Goal: Transaction & Acquisition: Purchase product/service

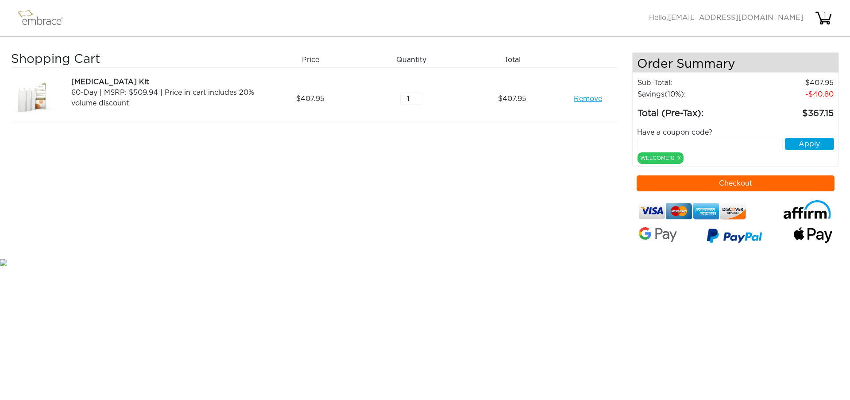
click at [665, 144] on input "text" at bounding box center [710, 144] width 146 height 12
paste input "CRM30OFF"
type input "CRM30OFF"
click at [802, 145] on button "Apply" at bounding box center [809, 144] width 49 height 12
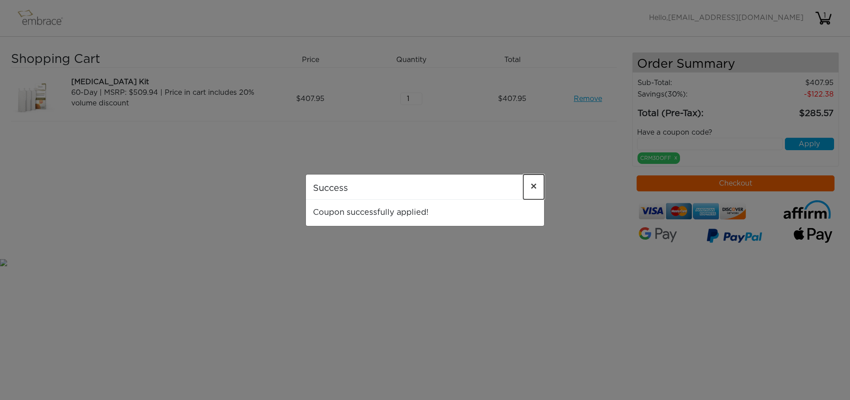
click at [535, 185] on span "×" at bounding box center [534, 187] width 7 height 11
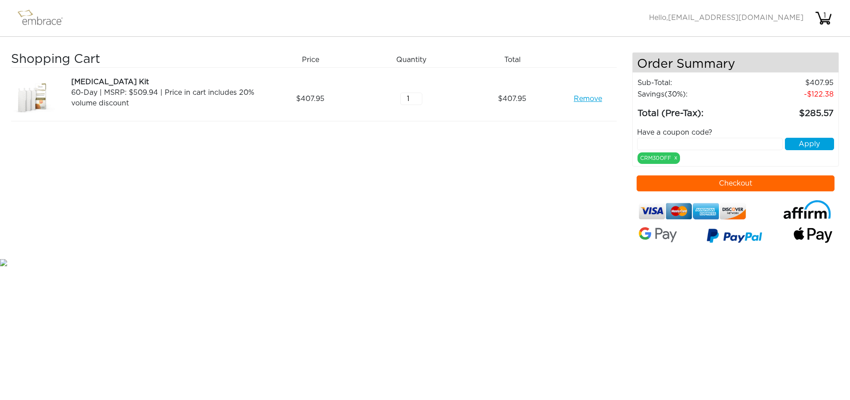
click at [724, 185] on button "Checkout" at bounding box center [736, 183] width 198 height 16
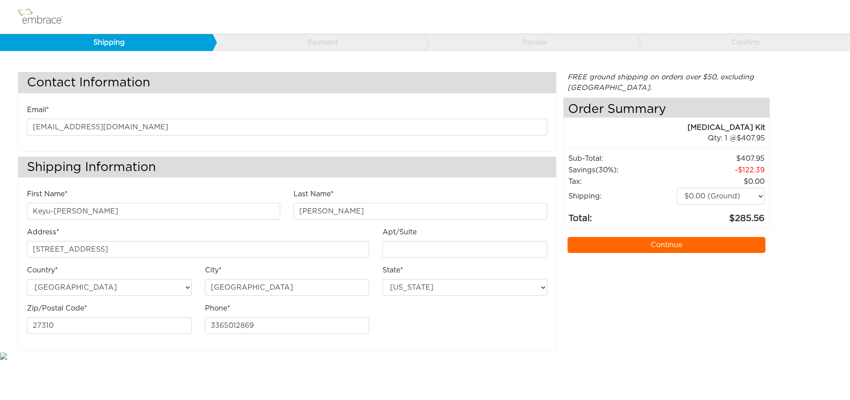
select select "NC"
click at [732, 200] on select "$0.00 (Ground) $15.00 (Express Saver) $20.00 (Two Day) $30.00 (Overnight)" at bounding box center [721, 196] width 88 height 17
select select "2"
click at [677, 188] on select "$0.00 (Ground) $15.00 (Express Saver) $20.00 (Two Day) $30.00 (Overnight)" at bounding box center [721, 196] width 88 height 17
click at [710, 246] on link "Continue" at bounding box center [667, 245] width 198 height 16
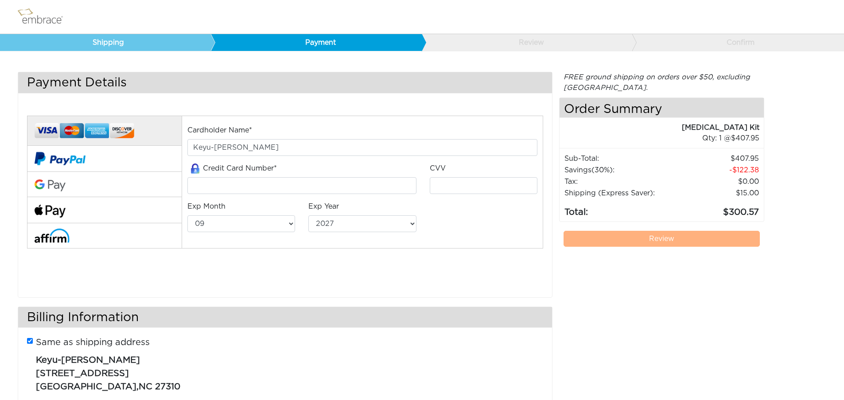
select select "9"
select select "2027"
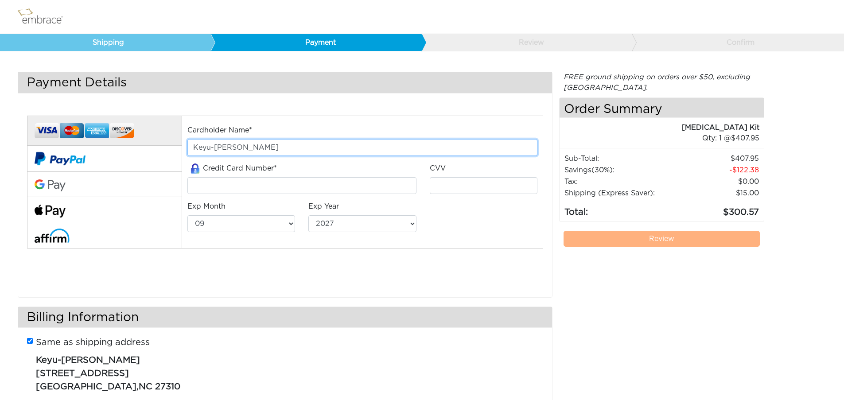
drag, startPoint x: 235, startPoint y: 147, endPoint x: 182, endPoint y: 143, distance: 53.3
click at [182, 143] on div "Cardholder Name* Keyu-Katre Kay" at bounding box center [362, 144] width 363 height 38
type input "Diana Unt"
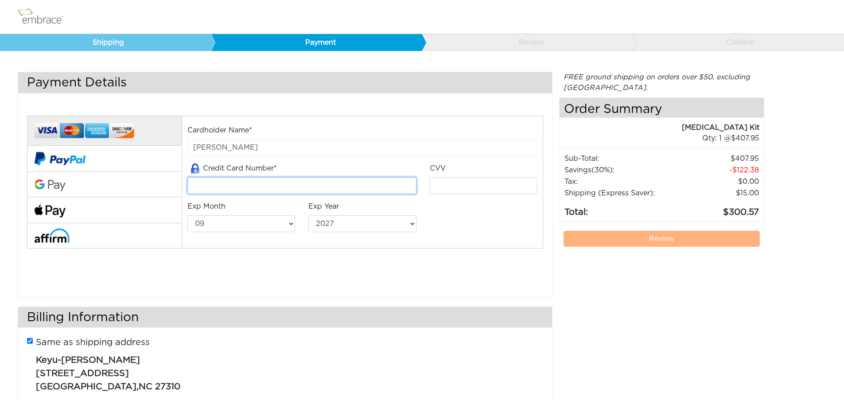
type input "5473722002289870"
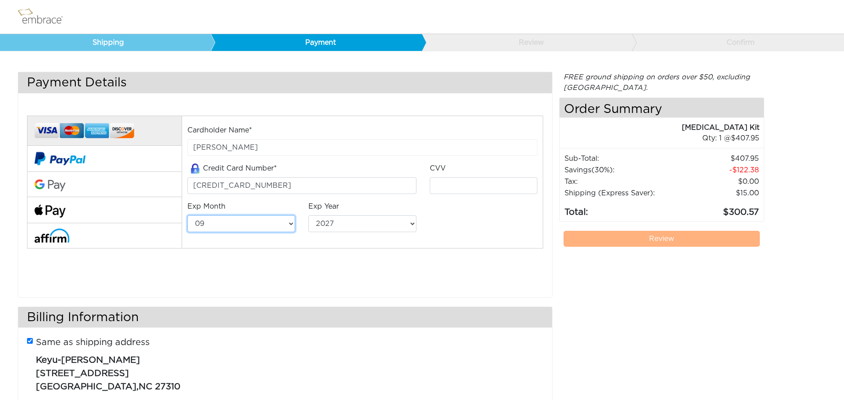
select select "3"
click at [461, 185] on input "tel" at bounding box center [484, 185] width 108 height 17
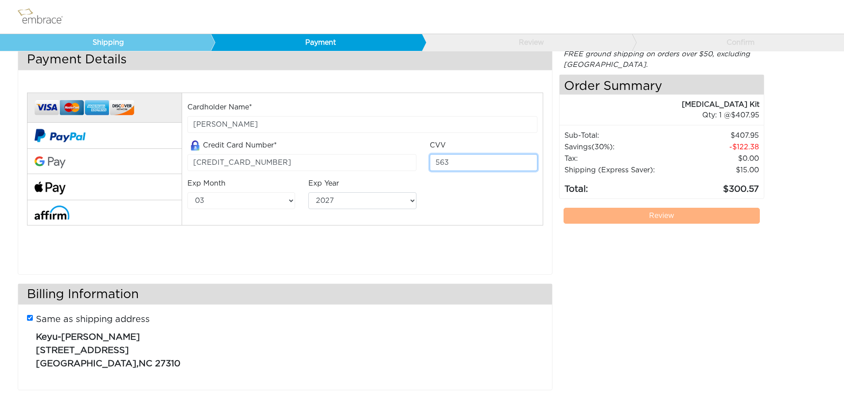
scroll to position [33, 0]
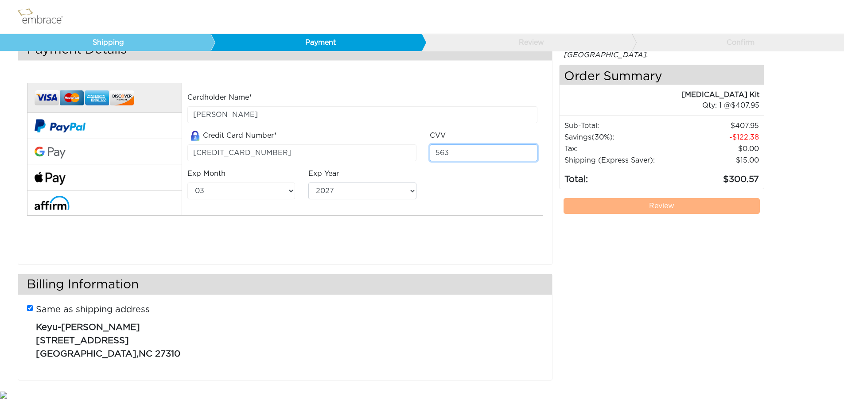
type input "563"
click at [521, 209] on div "Cardholder Name* Diana Unt Credit Card Number* 5473722002289870 CVV 563 01" at bounding box center [362, 149] width 361 height 133
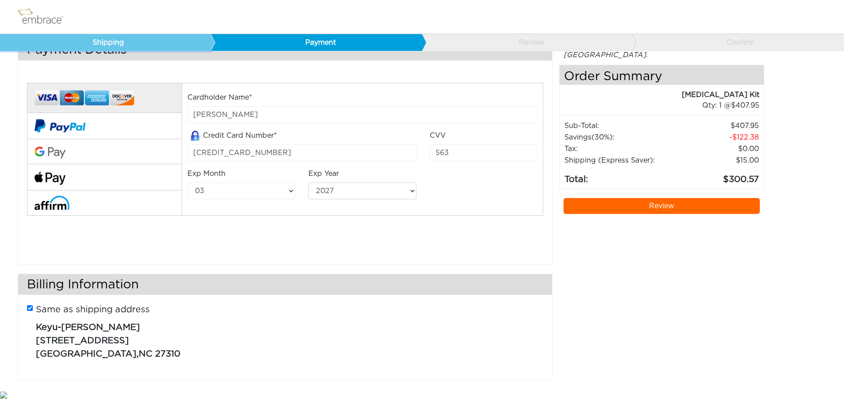
click at [175, 41] on link "Shipping" at bounding box center [105, 42] width 211 height 17
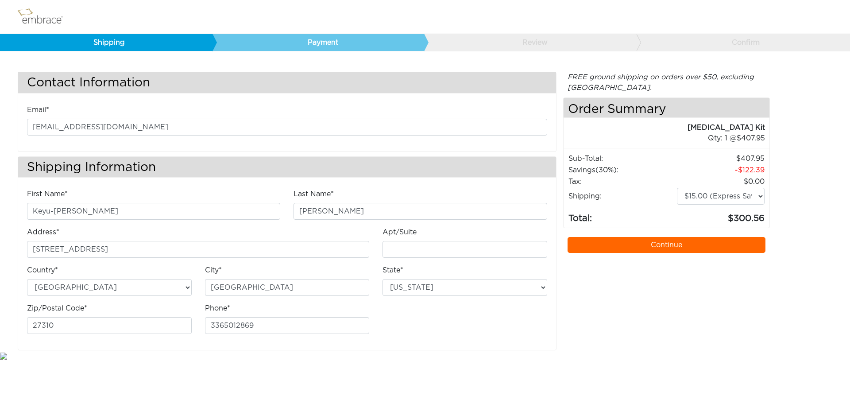
select select "NC"
select select "2"
click at [310, 44] on link "Payment" at bounding box center [318, 42] width 213 height 17
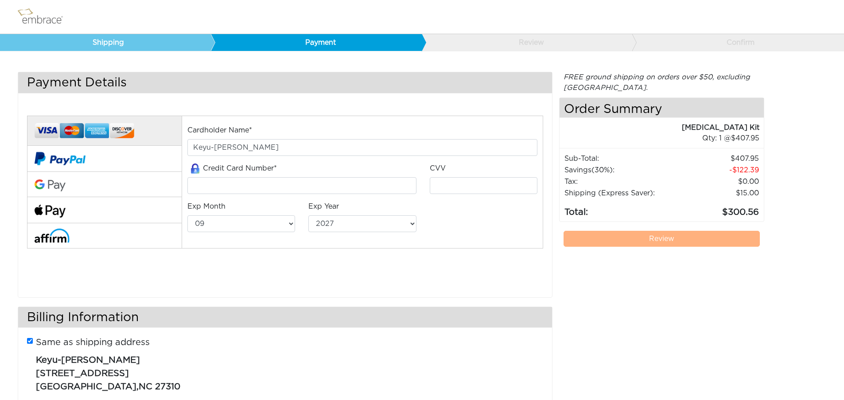
select select "9"
select select "2027"
click at [271, 189] on input "tel" at bounding box center [301, 185] width 228 height 17
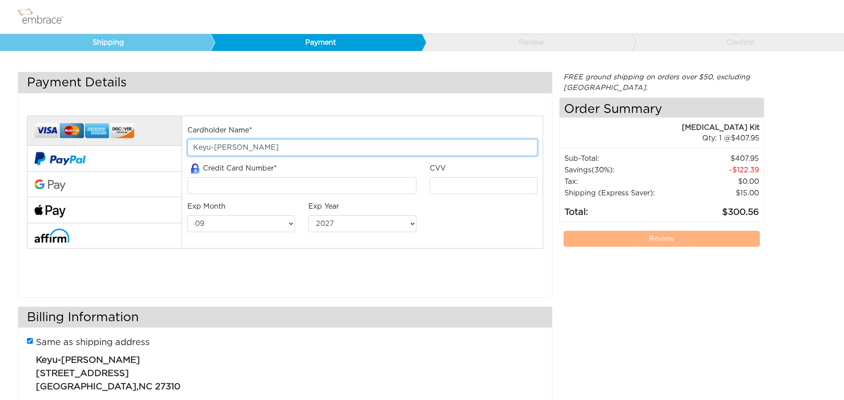
drag, startPoint x: 270, startPoint y: 150, endPoint x: 177, endPoint y: 140, distance: 93.5
click at [183, 142] on div "Cardholder Name* [PERSON_NAME]" at bounding box center [362, 144] width 363 height 38
type input "[PERSON_NAME]"
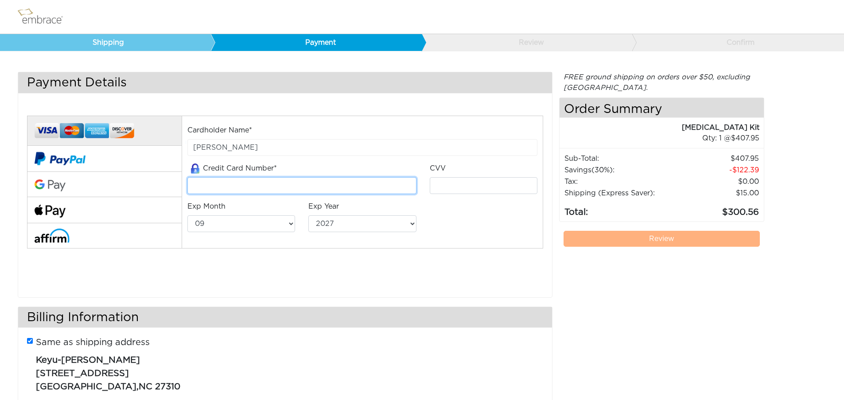
type input "[CREDIT_CARD_NUMBER]"
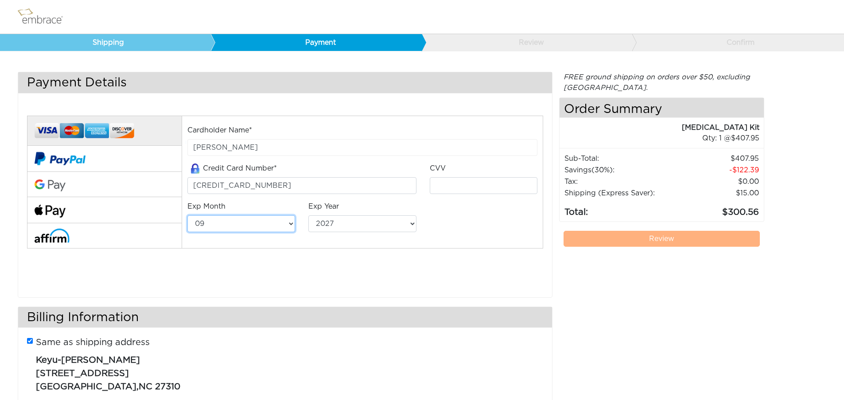
select select "3"
click at [486, 187] on input "tel" at bounding box center [484, 185] width 108 height 17
type input "563"
click at [710, 241] on link "Review" at bounding box center [661, 239] width 197 height 16
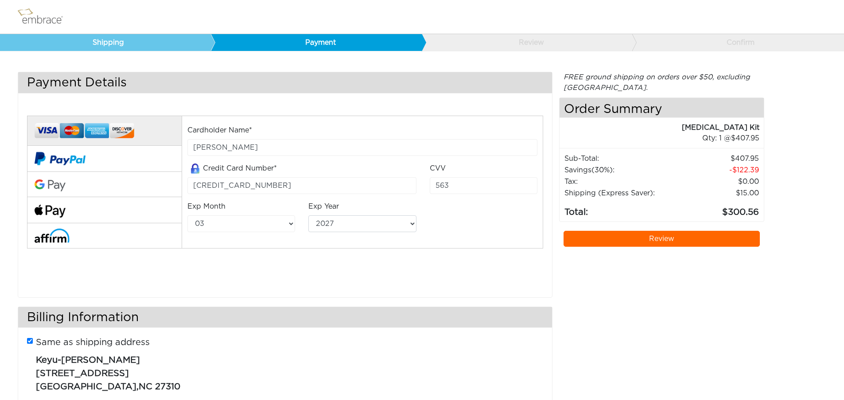
click at [712, 242] on link "Review" at bounding box center [661, 239] width 197 height 16
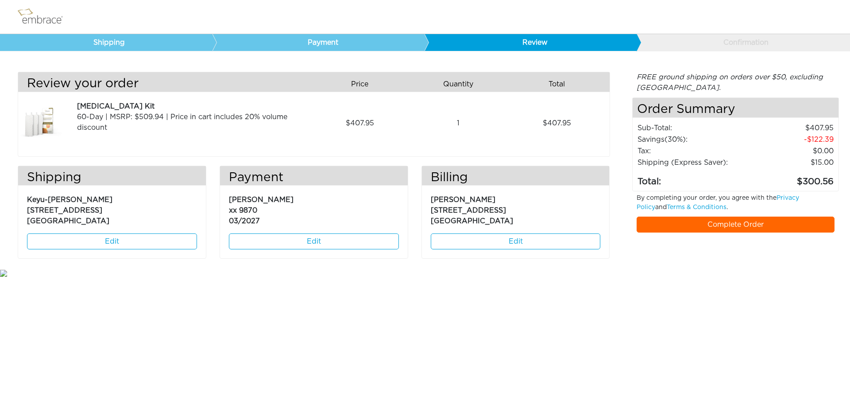
click at [710, 227] on link "Complete Order" at bounding box center [736, 225] width 198 height 16
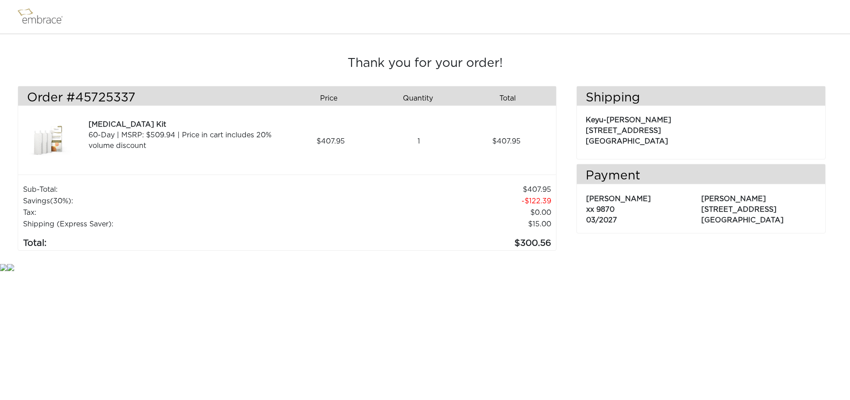
drag, startPoint x: 415, startPoint y: 3, endPoint x: 719, endPoint y: 17, distance: 303.7
click at [700, 28] on nav at bounding box center [425, 17] width 850 height 34
click at [50, 22] on img at bounding box center [44, 17] width 58 height 22
